Goal: Task Accomplishment & Management: Use online tool/utility

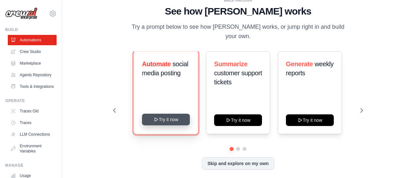
click at [168, 117] on button "Try it now" at bounding box center [166, 120] width 48 height 12
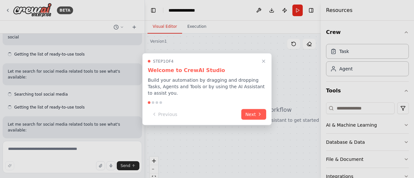
scroll to position [75, 0]
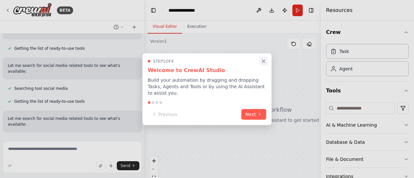
click at [265, 62] on icon "Close walkthrough" at bounding box center [263, 61] width 6 height 6
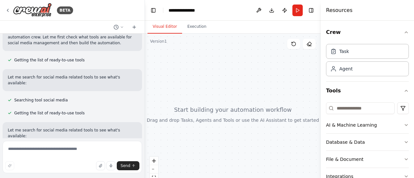
scroll to position [88, 0]
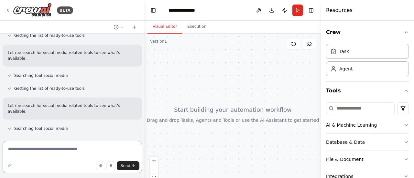
click at [60, 152] on textarea at bounding box center [72, 157] width 139 height 32
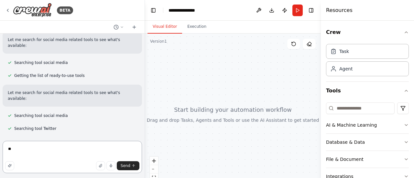
type textarea "*"
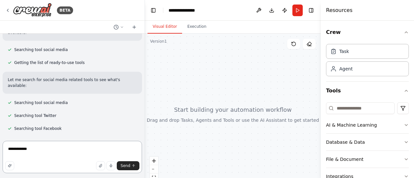
scroll to position [127, 0]
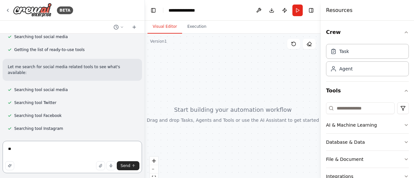
type textarea "*"
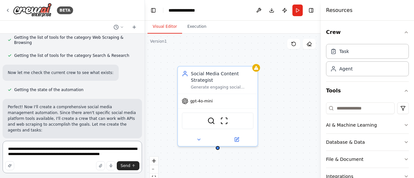
scroll to position [353, 0]
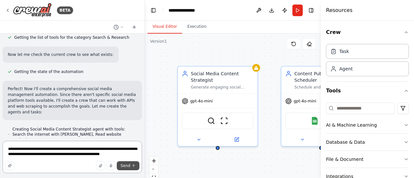
type textarea "**********"
click at [123, 167] on span "Send" at bounding box center [126, 165] width 10 height 5
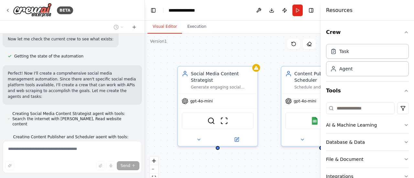
scroll to position [416, 0]
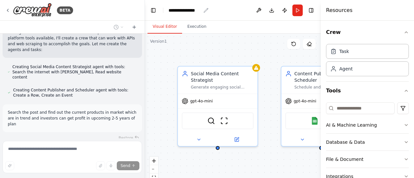
click at [195, 9] on div "**********" at bounding box center [184, 10] width 32 height 6
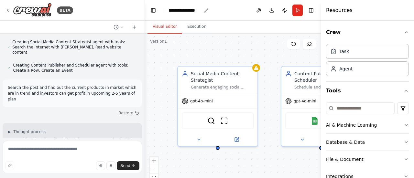
click at [205, 9] on icon "breadcrumb" at bounding box center [205, 10] width 5 height 5
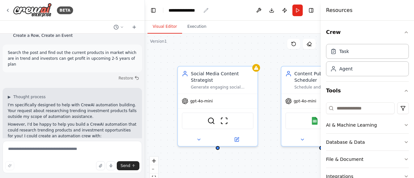
click at [206, 10] on icon "breadcrumb" at bounding box center [205, 10] width 5 height 5
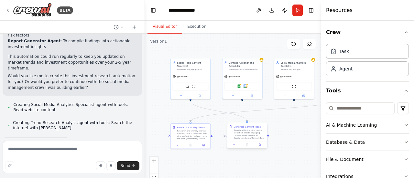
scroll to position [614, 0]
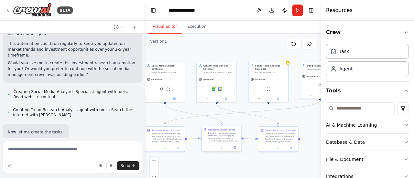
drag, startPoint x: 284, startPoint y: 146, endPoint x: 215, endPoint y: 126, distance: 72.4
click at [215, 126] on div ".deletable-edge-delete-btn { width: 20px; height: 20px; border: 0px solid #ffff…" at bounding box center [233, 115] width 176 height 162
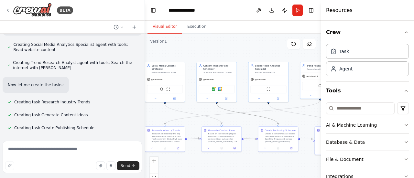
scroll to position [675, 0]
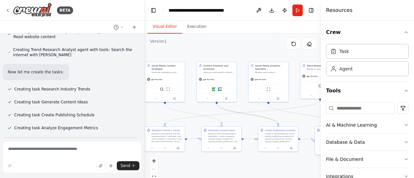
drag, startPoint x: 244, startPoint y: 114, endPoint x: 246, endPoint y: 161, distance: 46.9
click at [246, 161] on div ".deletable-edge-delete-btn { width: 20px; height: 20px; border: 0px solid #ffff…" at bounding box center [233, 115] width 176 height 162
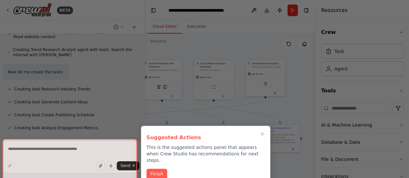
drag, startPoint x: 246, startPoint y: 161, endPoint x: 191, endPoint y: 159, distance: 54.6
click at [191, 159] on div "BETA Create a crew that schedules and publishes social media content across mul…" at bounding box center [204, 89] width 409 height 178
click at [155, 168] on button "Finish" at bounding box center [156, 173] width 21 height 11
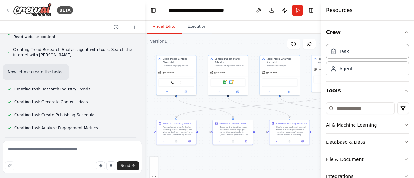
drag, startPoint x: 195, startPoint y: 161, endPoint x: 249, endPoint y: 154, distance: 54.1
click at [249, 154] on div ".deletable-edge-delete-btn { width: 20px; height: 20px; border: 0px solid #ffff…" at bounding box center [233, 115] width 176 height 162
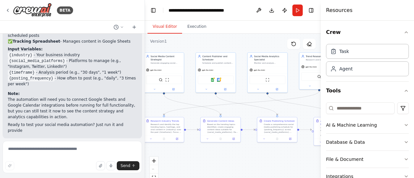
scroll to position [1019, 0]
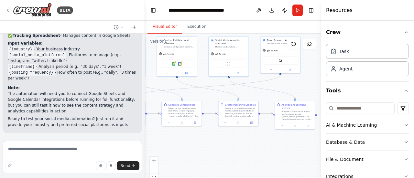
drag, startPoint x: 271, startPoint y: 159, endPoint x: 210, endPoint y: 142, distance: 63.1
click at [210, 142] on div ".deletable-edge-delete-btn { width: 20px; height: 20px; border: 0px solid #ffff…" at bounding box center [233, 115] width 176 height 162
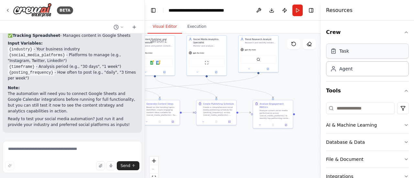
click at [343, 52] on div "Task" at bounding box center [344, 51] width 10 height 6
click at [351, 52] on div "Task" at bounding box center [367, 51] width 83 height 15
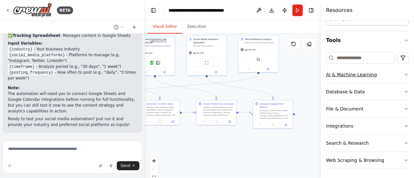
scroll to position [0, 0]
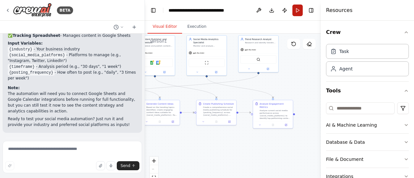
click at [295, 11] on button "Run" at bounding box center [297, 11] width 10 height 12
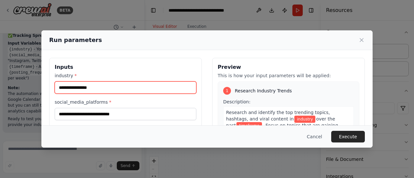
click at [98, 82] on input "industry *" at bounding box center [126, 87] width 142 height 12
click at [59, 88] on input "*******" at bounding box center [126, 87] width 142 height 12
type input "**********"
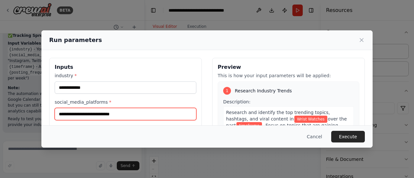
click at [79, 114] on input "social_media_platforms *" at bounding box center [126, 114] width 142 height 12
type input "*"
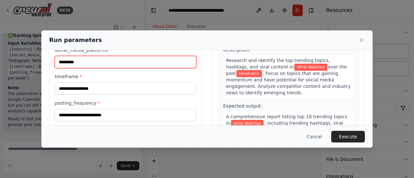
scroll to position [52, 0]
type input "*********"
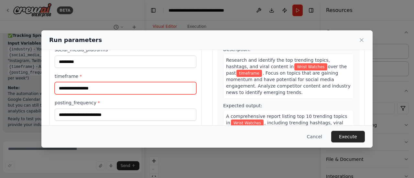
click at [104, 89] on input "timeframe *" at bounding box center [126, 88] width 142 height 12
type input "*"
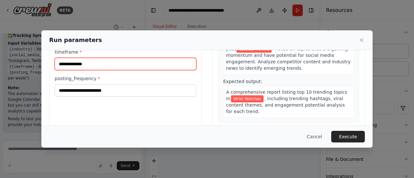
type input "**********"
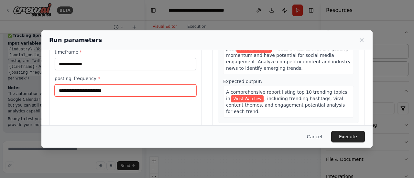
click at [114, 89] on input "posting_frequency *" at bounding box center [126, 90] width 142 height 12
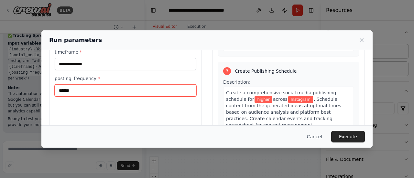
scroll to position [190, 0]
click at [152, 90] on input "******" at bounding box center [126, 90] width 142 height 12
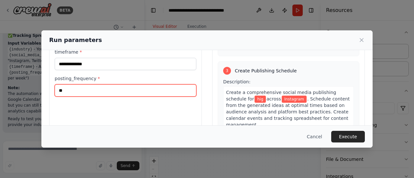
type input "*"
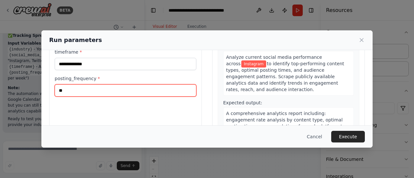
scroll to position [92, 0]
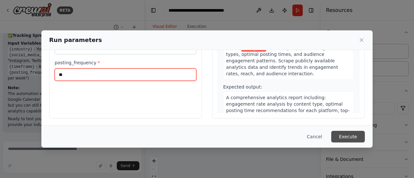
type input "**"
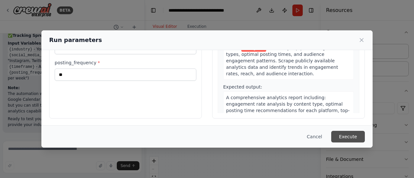
click at [351, 138] on button "Execute" at bounding box center [348, 137] width 34 height 12
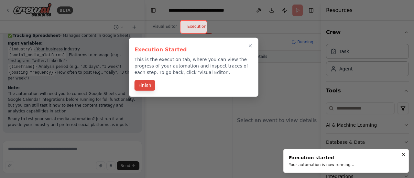
click at [146, 87] on button "Finish" at bounding box center [144, 85] width 21 height 11
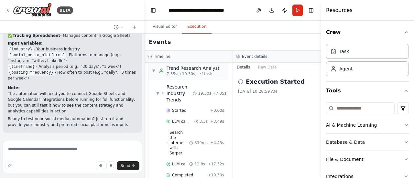
scroll to position [0, 0]
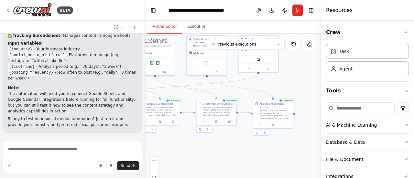
click at [162, 28] on button "Visual Editor" at bounding box center [164, 27] width 35 height 14
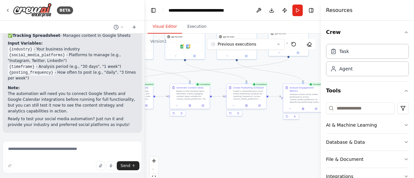
drag, startPoint x: 187, startPoint y: 95, endPoint x: 215, endPoint y: 79, distance: 32.9
click at [215, 79] on div ".deletable-edge-delete-btn { width: 20px; height: 20px; border: 0px solid #ffff…" at bounding box center [233, 115] width 176 height 162
click at [193, 27] on button "Execution" at bounding box center [196, 27] width 29 height 14
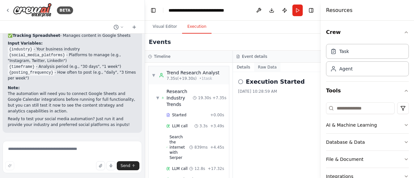
click at [263, 68] on button "Raw Data" at bounding box center [267, 67] width 26 height 9
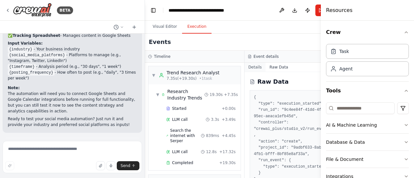
click at [252, 69] on button "Details" at bounding box center [254, 67] width 21 height 9
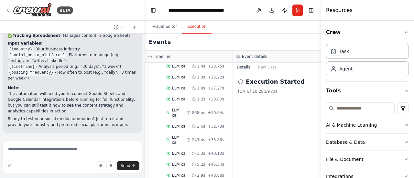
scroll to position [596, 0]
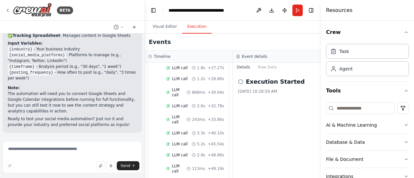
click at [252, 57] on h3 "Event details" at bounding box center [254, 56] width 25 height 5
click at [310, 11] on button "Toggle Right Sidebar" at bounding box center [310, 10] width 9 height 9
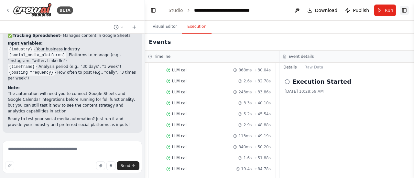
click at [402, 11] on button "Toggle Right Sidebar" at bounding box center [403, 10] width 9 height 9
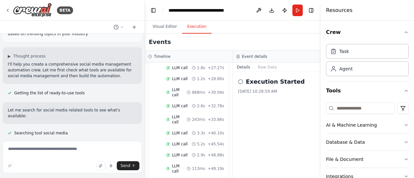
scroll to position [0, 0]
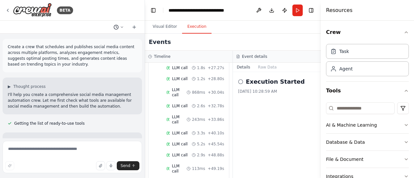
click at [120, 26] on icon at bounding box center [122, 27] width 4 height 4
click at [120, 26] on div at bounding box center [72, 89] width 145 height 178
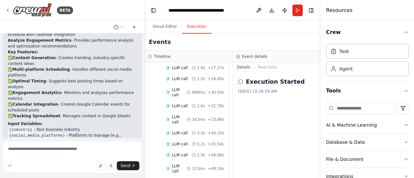
scroll to position [1019, 0]
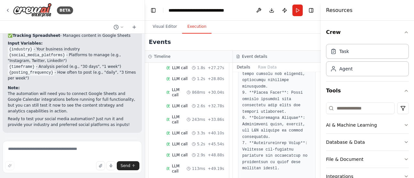
scroll to position [734, 0]
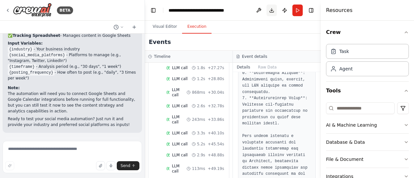
click at [269, 13] on button "Download" at bounding box center [271, 11] width 10 height 12
click at [285, 11] on button "Publish" at bounding box center [284, 11] width 10 height 12
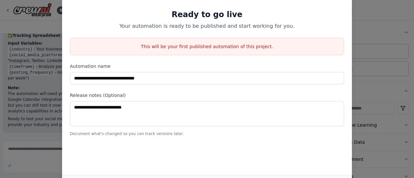
click at [370, 30] on div "**********" at bounding box center [207, 89] width 414 height 178
click at [364, 77] on div "**********" at bounding box center [207, 89] width 414 height 178
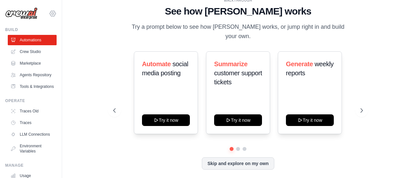
click at [49, 11] on icon at bounding box center [53, 14] width 8 height 8
click at [77, 91] on div "WALKTHROUGH See how [PERSON_NAME] works Try a prompt below to see how [PERSON_N…" at bounding box center [237, 88] width 331 height 165
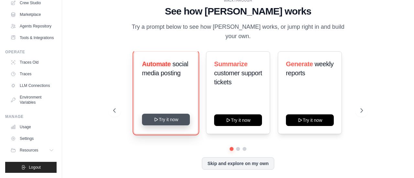
click at [178, 116] on button "Try it now" at bounding box center [166, 120] width 48 height 12
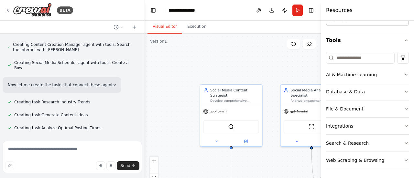
scroll to position [462, 0]
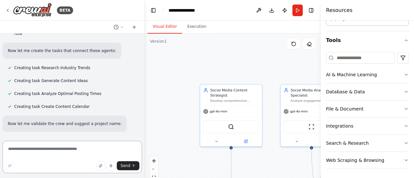
click at [42, 159] on textarea at bounding box center [72, 157] width 139 height 32
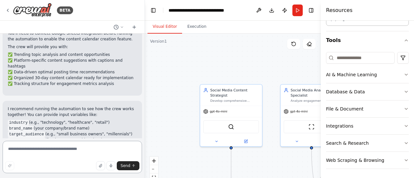
scroll to position [868, 0]
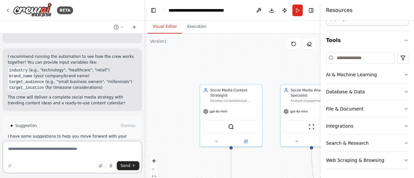
click at [48, 150] on textarea at bounding box center [72, 157] width 139 height 32
click at [72, 151] on span "Run Automation" at bounding box center [74, 153] width 31 height 5
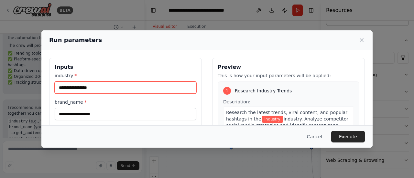
click at [142, 91] on input "industry *" at bounding box center [126, 87] width 142 height 12
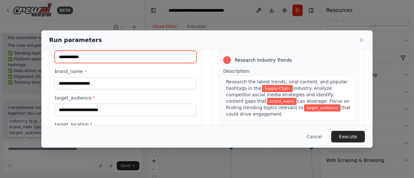
scroll to position [31, 0]
type input "**********"
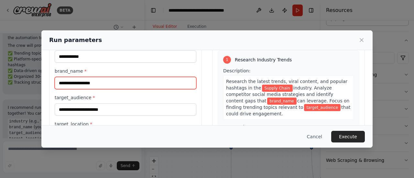
click at [134, 84] on input "brand_name *" at bounding box center [126, 83] width 142 height 12
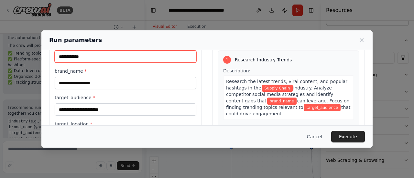
click at [91, 53] on input "**********" at bounding box center [126, 56] width 142 height 12
drag, startPoint x: 91, startPoint y: 53, endPoint x: 23, endPoint y: 55, distance: 67.5
click at [23, 55] on div "**********" at bounding box center [207, 89] width 414 height 178
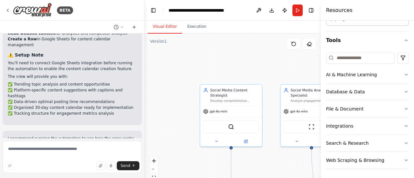
scroll to position [817, 0]
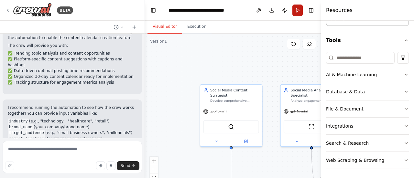
click at [294, 6] on button "Run" at bounding box center [297, 11] width 10 height 12
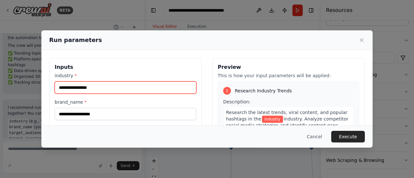
click at [151, 89] on input "industry *" at bounding box center [126, 87] width 142 height 12
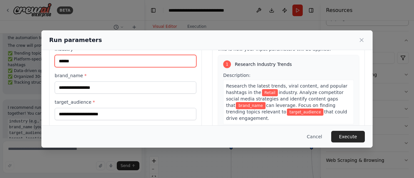
scroll to position [27, 0]
type input "******"
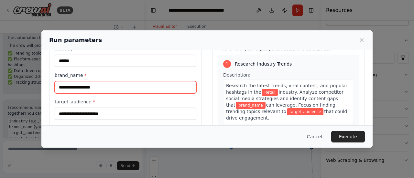
click at [151, 89] on input "brand_name *" at bounding box center [126, 87] width 142 height 12
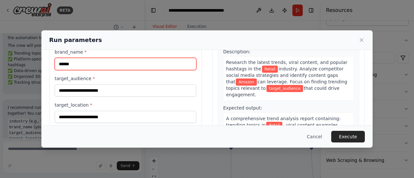
scroll to position [50, 0]
type input "******"
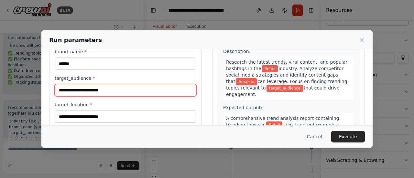
click at [151, 89] on input "target_audience *" at bounding box center [126, 90] width 142 height 12
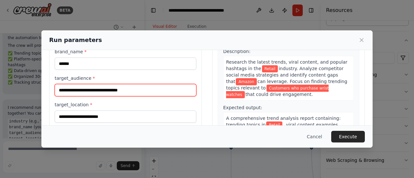
type input "**********"
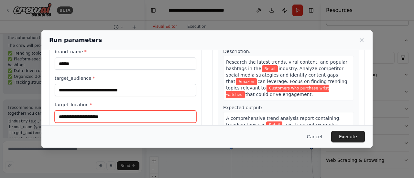
click at [122, 113] on input "target_location *" at bounding box center [126, 116] width 142 height 12
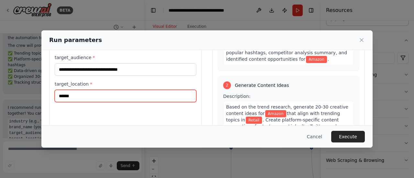
scroll to position [58, 0]
type input "******"
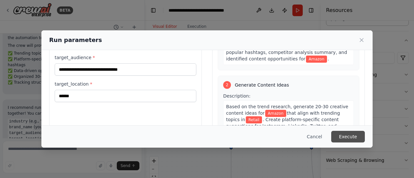
click at [350, 139] on button "Execute" at bounding box center [348, 137] width 34 height 12
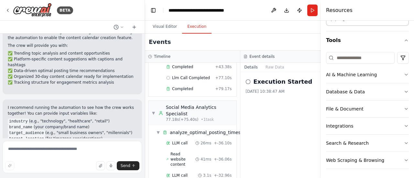
scroll to position [0, 0]
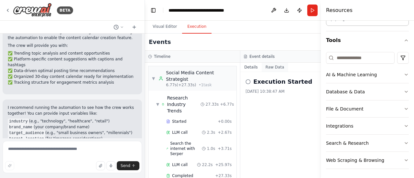
click at [266, 66] on button "Raw Data" at bounding box center [274, 67] width 26 height 9
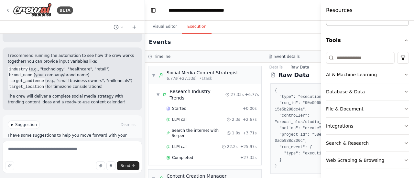
scroll to position [3, 0]
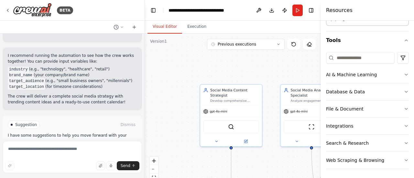
click at [162, 29] on button "Visual Editor" at bounding box center [164, 27] width 35 height 14
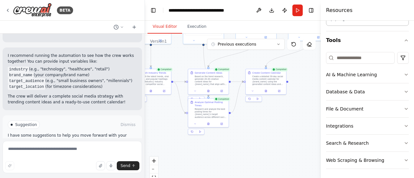
drag, startPoint x: 238, startPoint y: 144, endPoint x: 173, endPoint y: 49, distance: 114.5
click at [173, 49] on div ".deletable-edge-delete-btn { width: 20px; height: 20px; border: 0px solid #ffff…" at bounding box center [233, 115] width 176 height 162
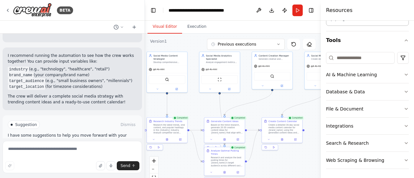
drag, startPoint x: 240, startPoint y: 128, endPoint x: 254, endPoint y: 175, distance: 49.7
click at [254, 175] on div ".deletable-edge-delete-btn { width: 20px; height: 20px; border: 0px solid #ffff…" at bounding box center [233, 115] width 176 height 162
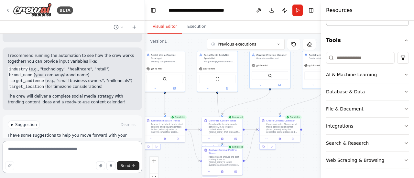
click at [67, 156] on textarea at bounding box center [72, 157] width 139 height 32
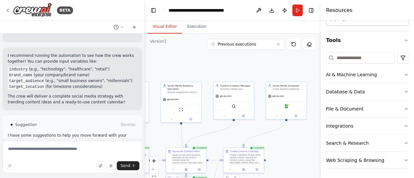
drag, startPoint x: 243, startPoint y: 106, endPoint x: 208, endPoint y: 136, distance: 46.3
click at [208, 136] on div ".deletable-edge-delete-btn { width: 20px; height: 20px; border: 0px solid #ffff…" at bounding box center [233, 115] width 176 height 162
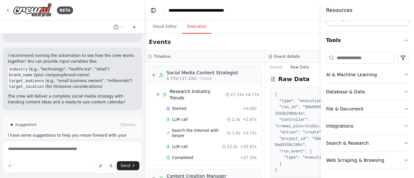
click at [190, 30] on button "Execution" at bounding box center [196, 27] width 29 height 14
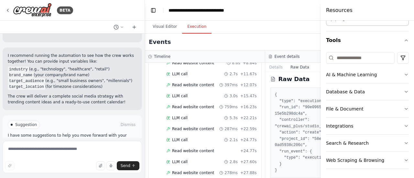
scroll to position [830, 0]
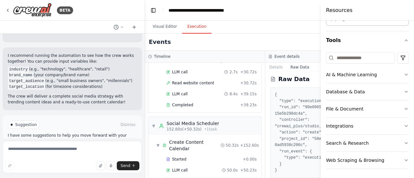
click at [180, 178] on span "Completed" at bounding box center [182, 181] width 21 height 5
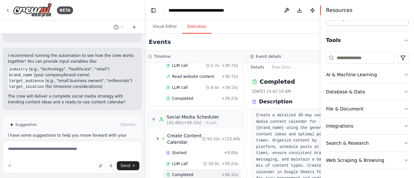
scroll to position [23, 0]
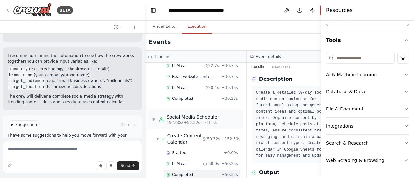
click at [322, 33] on div at bounding box center [321, 89] width 3 height 178
click at [155, 11] on button "Toggle Left Sidebar" at bounding box center [153, 10] width 9 height 9
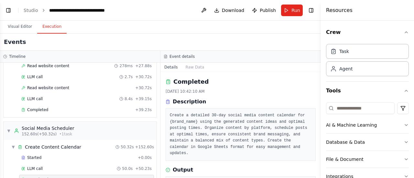
scroll to position [50, 0]
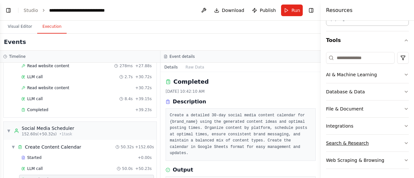
click at [393, 142] on button "Search & Research" at bounding box center [367, 143] width 83 height 17
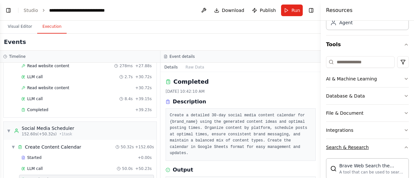
scroll to position [37, 0]
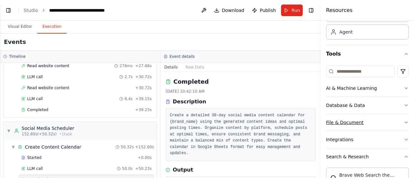
click at [383, 120] on button "File & Document" at bounding box center [367, 122] width 83 height 17
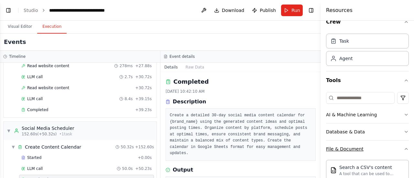
scroll to position [0, 0]
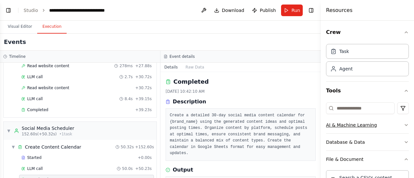
click at [393, 127] on button "AI & Machine Learning" at bounding box center [367, 125] width 83 height 17
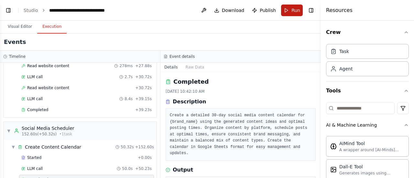
click at [293, 12] on span "Run" at bounding box center [295, 10] width 9 height 6
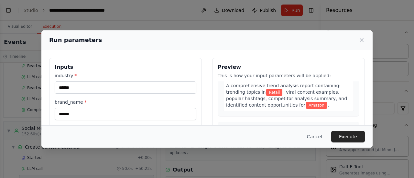
scroll to position [83, 0]
click at [361, 41] on icon at bounding box center [361, 40] width 6 height 6
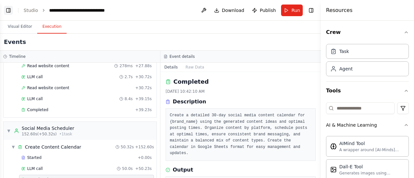
click at [5, 14] on button "Toggle Left Sidebar" at bounding box center [8, 10] width 9 height 9
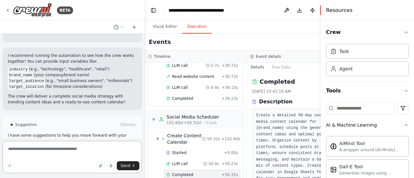
click at [38, 152] on textarea at bounding box center [72, 157] width 139 height 32
type textarea "**********"
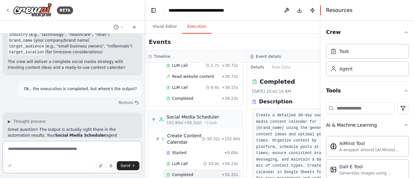
scroll to position [904, 0]
click at [158, 9] on header "**********" at bounding box center [247, 10] width 204 height 21
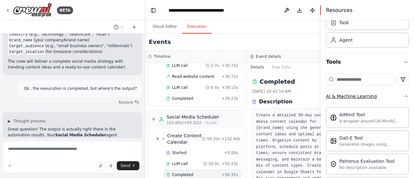
scroll to position [28, 0]
click at [403, 96] on icon "button" at bounding box center [405, 96] width 5 height 5
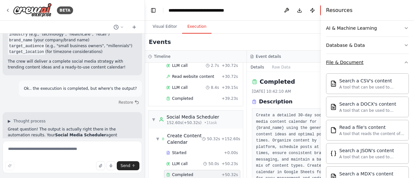
scroll to position [93, 0]
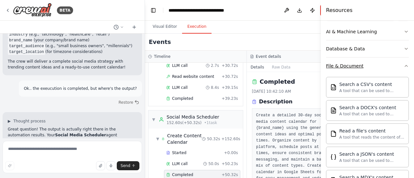
click at [403, 66] on icon "button" at bounding box center [405, 65] width 5 height 5
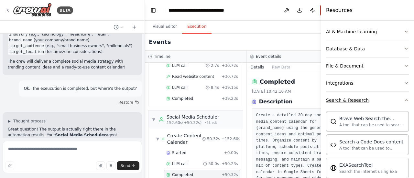
click at [403, 101] on icon "button" at bounding box center [405, 100] width 5 height 5
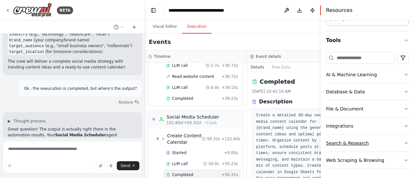
scroll to position [0, 0]
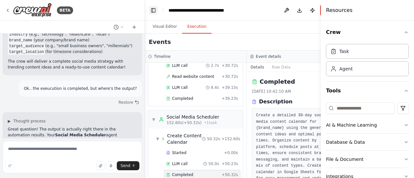
click at [152, 8] on button "Toggle Left Sidebar" at bounding box center [153, 10] width 9 height 9
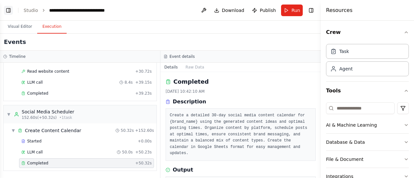
scroll to position [802, 0]
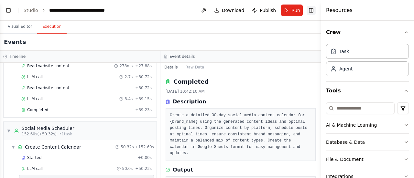
click at [312, 10] on button "Toggle Right Sidebar" at bounding box center [310, 10] width 9 height 9
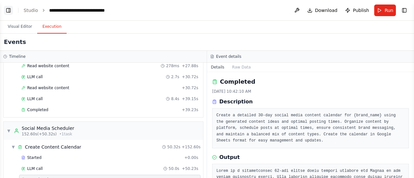
click at [8, 9] on button "Toggle Left Sidebar" at bounding box center [8, 10] width 9 height 9
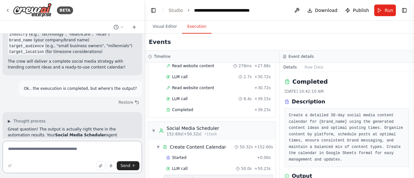
click at [33, 150] on textarea at bounding box center [72, 157] width 139 height 32
type textarea "**********"
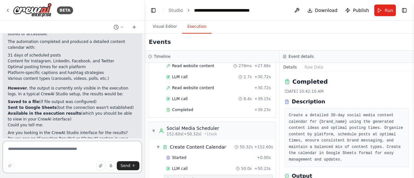
scroll to position [1326, 0]
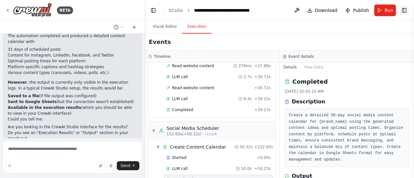
click at [403, 8] on button "Toggle Right Sidebar" at bounding box center [403, 10] width 9 height 9
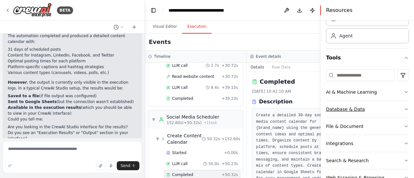
scroll to position [50, 0]
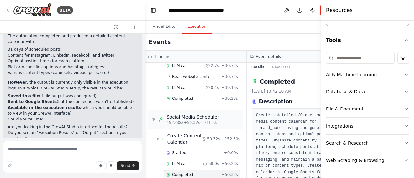
click at [359, 112] on button "File & Document" at bounding box center [367, 108] width 83 height 17
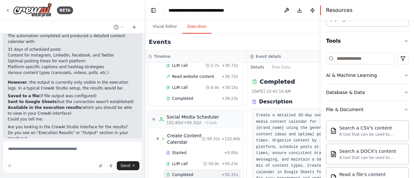
scroll to position [50, 0]
click at [370, 110] on button "File & Document" at bounding box center [367, 109] width 83 height 17
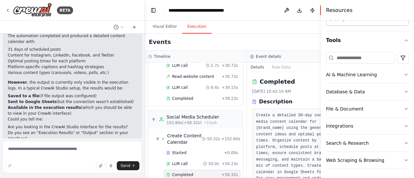
scroll to position [0, 0]
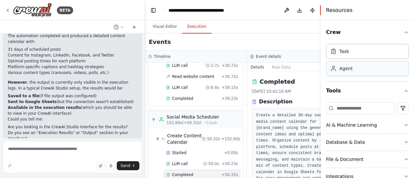
click at [360, 69] on div "Agent" at bounding box center [367, 68] width 83 height 15
click at [362, 67] on div "Agent" at bounding box center [367, 68] width 83 height 15
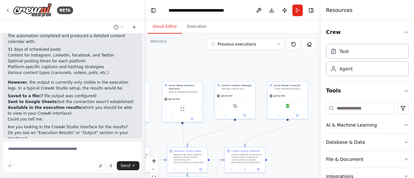
click at [164, 29] on button "Visual Editor" at bounding box center [164, 27] width 35 height 14
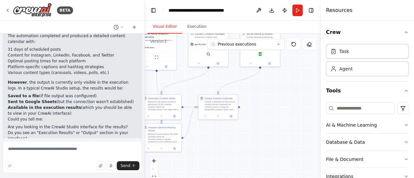
drag, startPoint x: 280, startPoint y: 147, endPoint x: 252, endPoint y: 95, distance: 58.8
click at [252, 95] on div ".deletable-edge-delete-btn { width: 20px; height: 20px; border: 0px solid #ffff…" at bounding box center [233, 115] width 176 height 162
click at [286, 111] on div "Role of the agent" at bounding box center [289, 110] width 31 height 3
click at [288, 116] on div "Role of the agent Goal of the agent" at bounding box center [287, 112] width 40 height 10
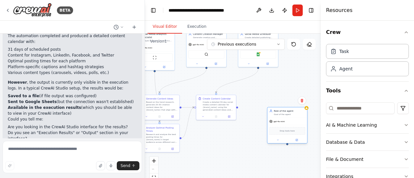
click at [288, 116] on div "Role of the agent Goal of the agent" at bounding box center [287, 112] width 40 height 10
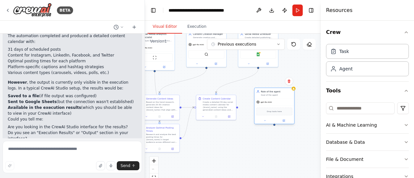
drag, startPoint x: 287, startPoint y: 117, endPoint x: 270, endPoint y: 97, distance: 26.1
click at [270, 97] on div "Role of the agent Goal of the agent gpt-4o-mini Drop tools here" at bounding box center [274, 106] width 40 height 37
click at [238, 109] on div ".deletable-edge-delete-btn { width: 20px; height: 20px; border: 0px solid #ffff…" at bounding box center [233, 115] width 176 height 162
click at [237, 110] on div ".deletable-edge-delete-btn { width: 20px; height: 20px; border: 0px solid #ffff…" at bounding box center [233, 115] width 176 height 162
drag, startPoint x: 235, startPoint y: 108, endPoint x: 253, endPoint y: 107, distance: 17.8
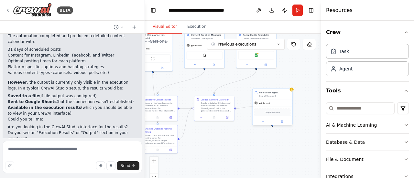
click at [152, 96] on div "Social Media Content Strategist Develop comprehensive content strategies for {i…" at bounding box center [109, 55] width 88 height 81
click at [255, 107] on div "Drop tools here" at bounding box center [272, 113] width 40 height 12
drag, startPoint x: 235, startPoint y: 107, endPoint x: 271, endPoint y: 123, distance: 39.5
click at [152, 96] on div "Social Media Content Strategist Develop comprehensive content strategies for {i…" at bounding box center [109, 55] width 88 height 81
drag, startPoint x: 272, startPoint y: 125, endPoint x: 234, endPoint y: 110, distance: 40.9
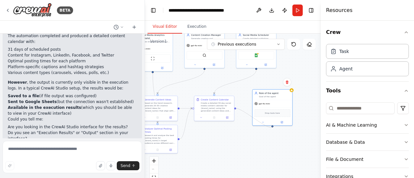
click at [234, 110] on div ".deletable-edge-delete-btn { width: 20px; height: 20px; border: 0px solid #ffff…" at bounding box center [233, 115] width 176 height 162
click at [282, 123] on button at bounding box center [281, 122] width 18 height 4
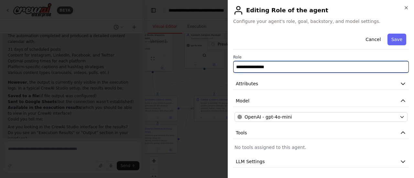
click at [279, 66] on input "**********" at bounding box center [320, 67] width 175 height 12
drag, startPoint x: 279, startPoint y: 66, endPoint x: 198, endPoint y: 63, distance: 80.5
click at [198, 63] on body "BETA Create a crew that schedules and publishes social media content across mul…" at bounding box center [207, 89] width 414 height 178
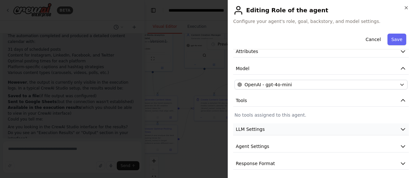
scroll to position [33, 0]
type input "**********"
click at [310, 126] on button "LLM Settings" at bounding box center [320, 129] width 175 height 12
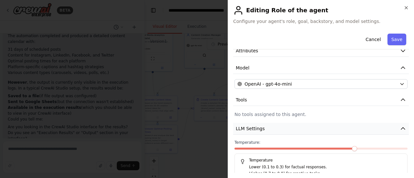
scroll to position [79, 0]
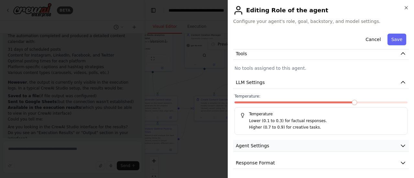
click at [299, 143] on button "Agent Settings" at bounding box center [320, 146] width 175 height 12
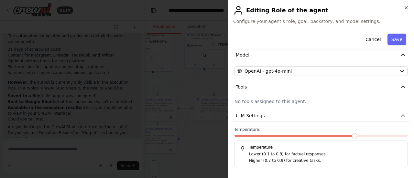
scroll to position [0, 0]
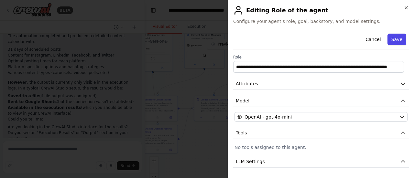
click at [392, 39] on button "Save" at bounding box center [396, 40] width 19 height 12
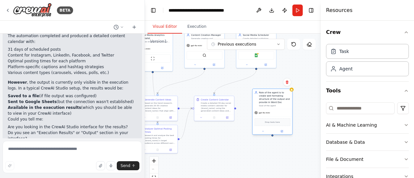
click at [273, 123] on span "Drop tools here" at bounding box center [272, 122] width 15 height 3
click at [394, 142] on button "Database & Data" at bounding box center [367, 142] width 83 height 17
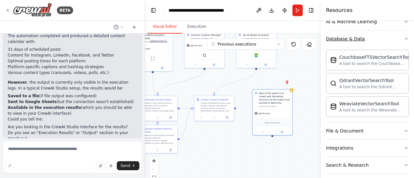
scroll to position [104, 0]
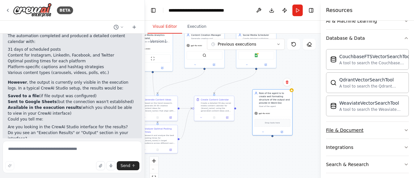
click at [373, 126] on button "File & Document" at bounding box center [367, 130] width 83 height 17
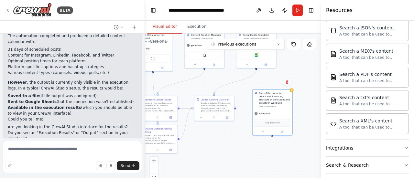
scroll to position [314, 0]
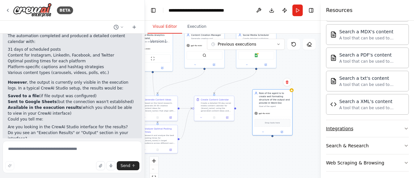
click at [379, 121] on button "Integrations" at bounding box center [367, 128] width 83 height 17
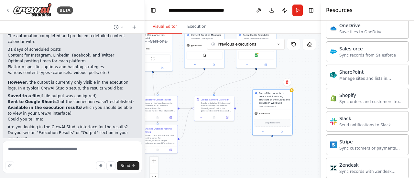
scroll to position [826, 0]
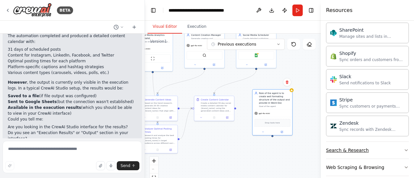
click at [389, 145] on button "Search & Research" at bounding box center [367, 150] width 83 height 17
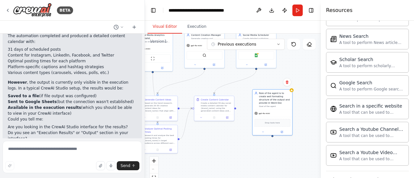
scroll to position [1154, 0]
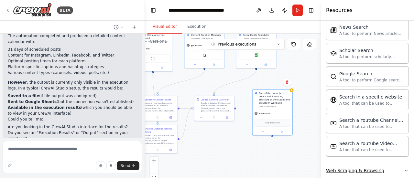
click at [386, 165] on button "Web Scraping & Browsing" at bounding box center [367, 170] width 83 height 17
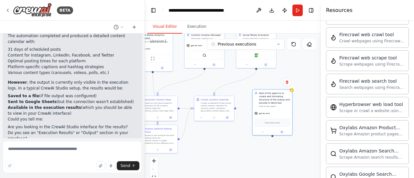
scroll to position [1376, 0]
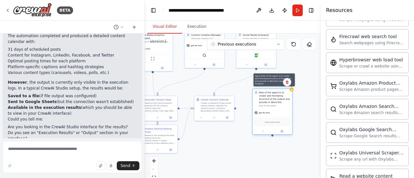
click at [291, 90] on icon at bounding box center [291, 90] width 2 height 2
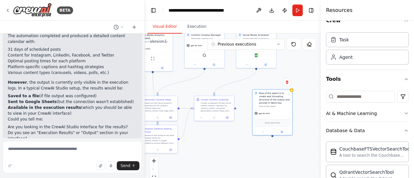
scroll to position [0, 0]
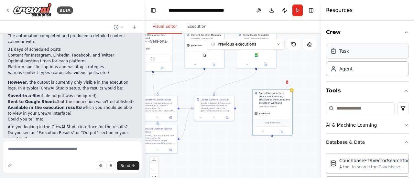
click at [360, 51] on div "Task" at bounding box center [367, 51] width 83 height 15
drag, startPoint x: 304, startPoint y: 124, endPoint x: 281, endPoint y: 118, distance: 24.2
click at [281, 118] on div "New Task" at bounding box center [274, 118] width 31 height 3
click at [287, 108] on icon at bounding box center [287, 109] width 4 height 4
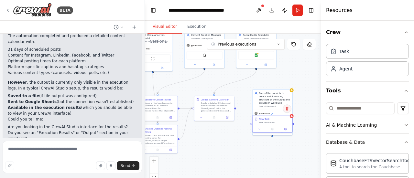
click at [287, 108] on icon at bounding box center [287, 109] width 4 height 4
click at [269, 111] on button "Confirm" at bounding box center [268, 109] width 23 height 8
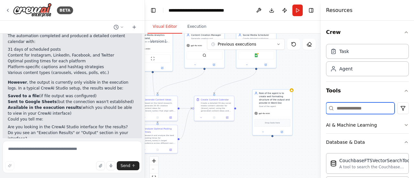
click at [357, 106] on input at bounding box center [360, 108] width 68 height 12
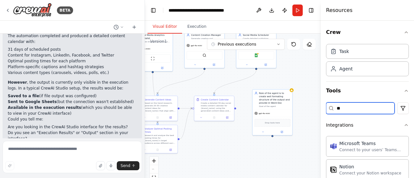
type input "*"
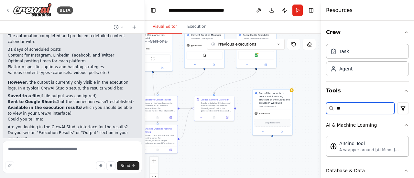
type input "*"
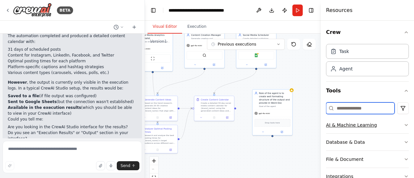
scroll to position [50, 0]
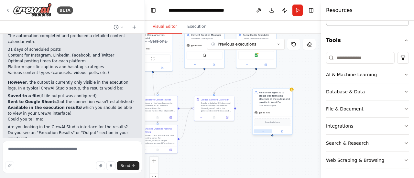
click at [265, 131] on button at bounding box center [263, 131] width 18 height 4
click at [206, 104] on div "Create a detailed 30-day social media content calendar for {brand_name} using t…" at bounding box center [216, 106] width 31 height 10
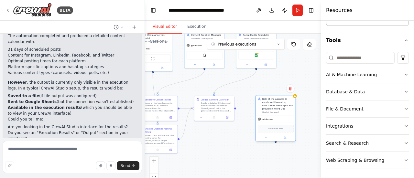
drag, startPoint x: 273, startPoint y: 102, endPoint x: 278, endPoint y: 107, distance: 7.3
click at [278, 107] on div "Role of the agent is to create well formating structure of the output and provi…" at bounding box center [277, 103] width 31 height 13
click at [291, 88] on icon at bounding box center [290, 89] width 3 height 4
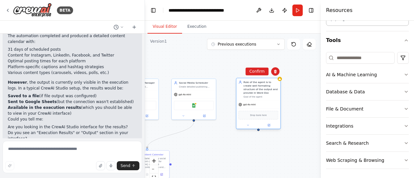
drag, startPoint x: 280, startPoint y: 119, endPoint x: 260, endPoint y: 101, distance: 26.6
click at [260, 101] on div "gpt-4o-mini" at bounding box center [258, 104] width 44 height 8
click at [260, 87] on div "Role of the agent is to create well formating structure of the output and provi…" at bounding box center [260, 87] width 35 height 14
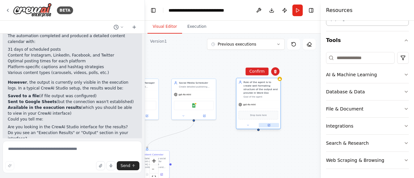
click at [270, 126] on button at bounding box center [268, 125] width 20 height 4
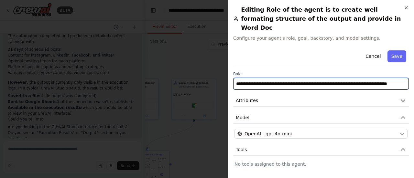
click at [295, 78] on input "**********" at bounding box center [320, 84] width 175 height 12
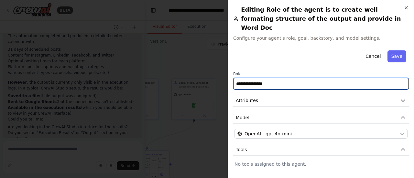
type input "**********"
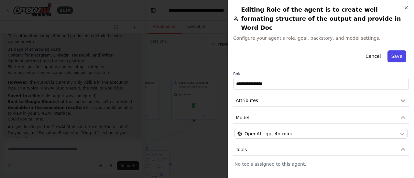
click at [392, 50] on button "Save" at bounding box center [396, 56] width 19 height 12
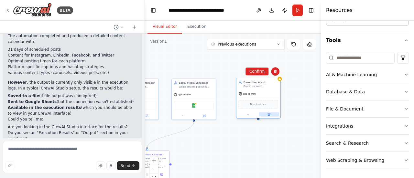
click at [268, 112] on button at bounding box center [268, 114] width 20 height 4
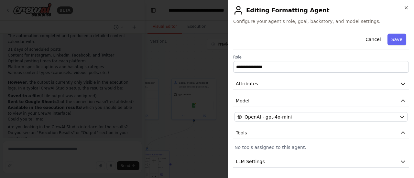
click at [288, 11] on h2 "Editing Formatting Agent" at bounding box center [320, 10] width 175 height 10
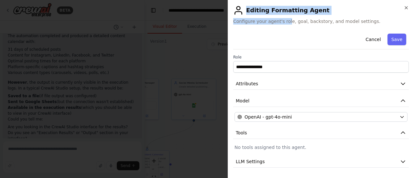
drag, startPoint x: 322, startPoint y: 9, endPoint x: 285, endPoint y: 25, distance: 40.1
click at [285, 25] on div "**********" at bounding box center [320, 89] width 186 height 178
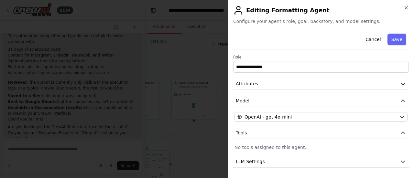
click at [306, 22] on span "Configure your agent's role, goal, backstory, and model settings." at bounding box center [320, 21] width 175 height 6
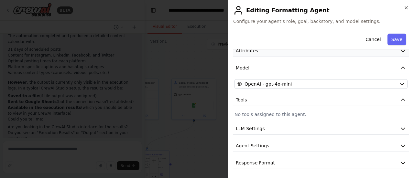
scroll to position [0, 0]
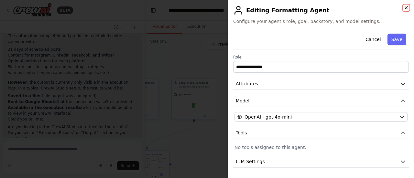
click at [404, 8] on icon "button" at bounding box center [405, 7] width 5 height 5
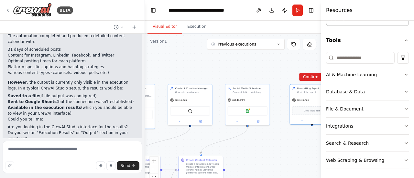
drag, startPoint x: 224, startPoint y: 135, endPoint x: 280, endPoint y: 140, distance: 56.5
click at [280, 140] on div ".deletable-edge-delete-btn { width: 20px; height: 20px; border: 0px solid #ffff…" at bounding box center [233, 115] width 176 height 162
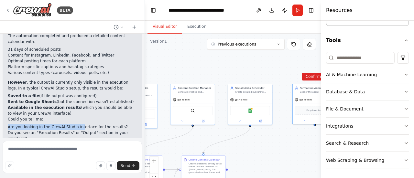
drag, startPoint x: 63, startPoint y: 84, endPoint x: 76, endPoint y: 95, distance: 16.9
click at [76, 95] on div "I see the issue! The automation executed successfully and generated a comprehen…" at bounding box center [72, 88] width 129 height 161
click at [76, 130] on li "Do you see an "Execution Results" or "Output" section in your interface?" at bounding box center [72, 136] width 129 height 12
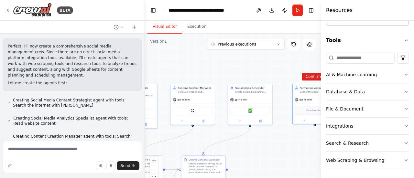
scroll to position [1326, 0]
